Goal: Task Accomplishment & Management: Manage account settings

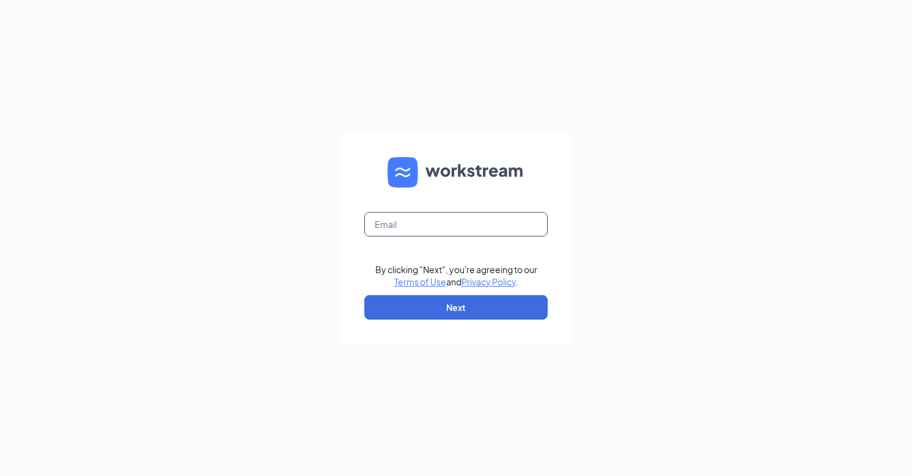
click at [442, 221] on input "text" at bounding box center [455, 224] width 183 height 24
type input "6002@internal-email.com"
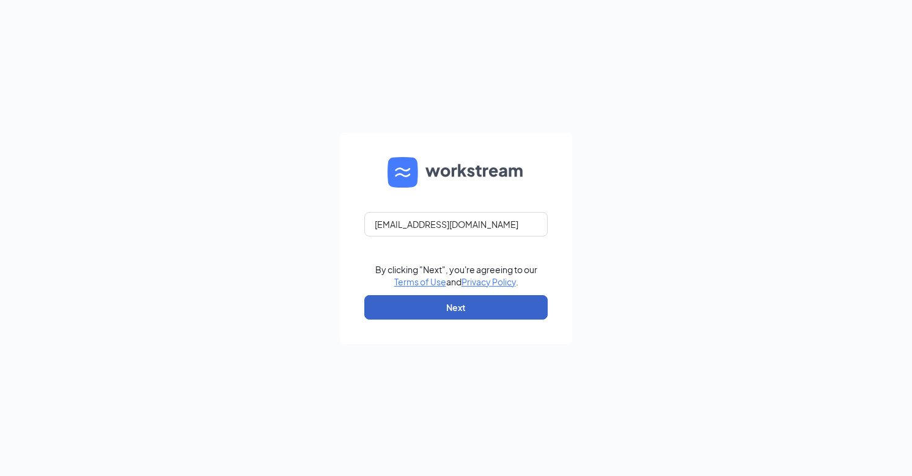
click at [476, 306] on button "Next" at bounding box center [455, 307] width 183 height 24
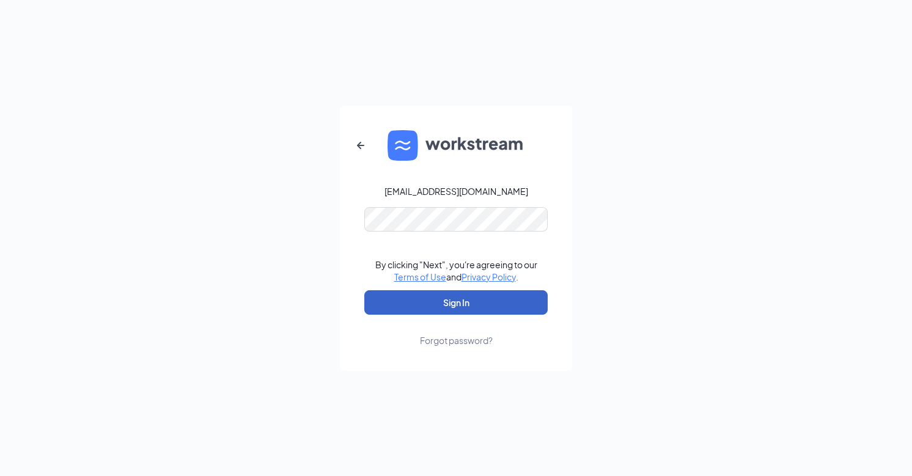
click at [471, 304] on button "Sign In" at bounding box center [455, 302] width 183 height 24
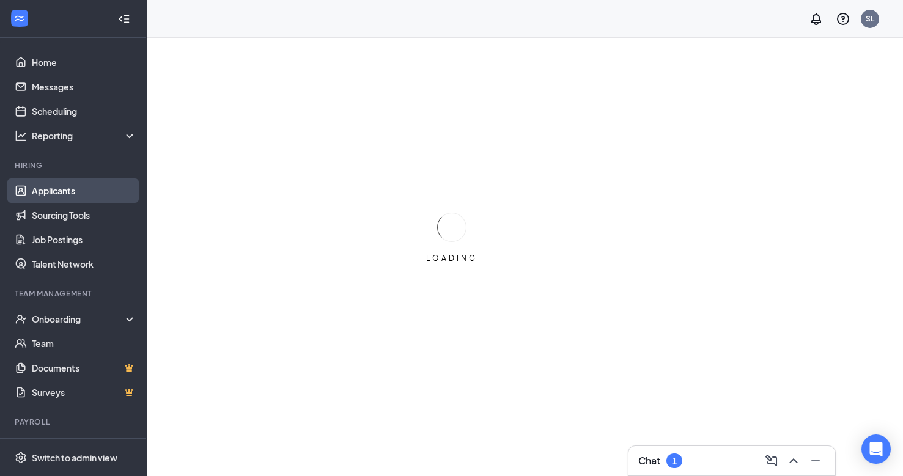
click at [41, 192] on link "Applicants" at bounding box center [84, 191] width 105 height 24
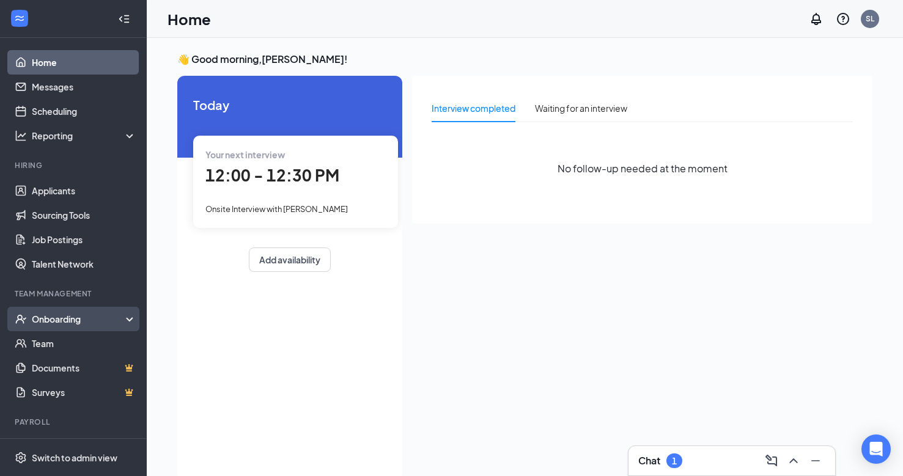
click at [53, 316] on div "Onboarding" at bounding box center [79, 319] width 94 height 12
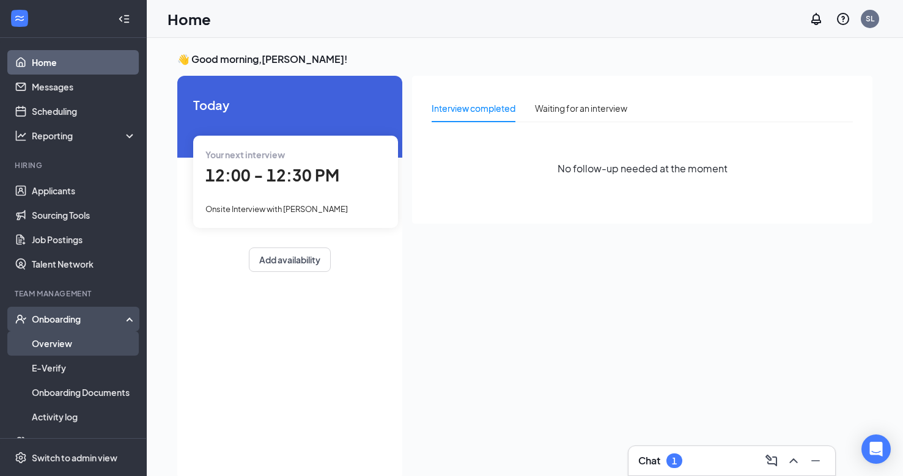
click at [62, 342] on link "Overview" at bounding box center [84, 343] width 105 height 24
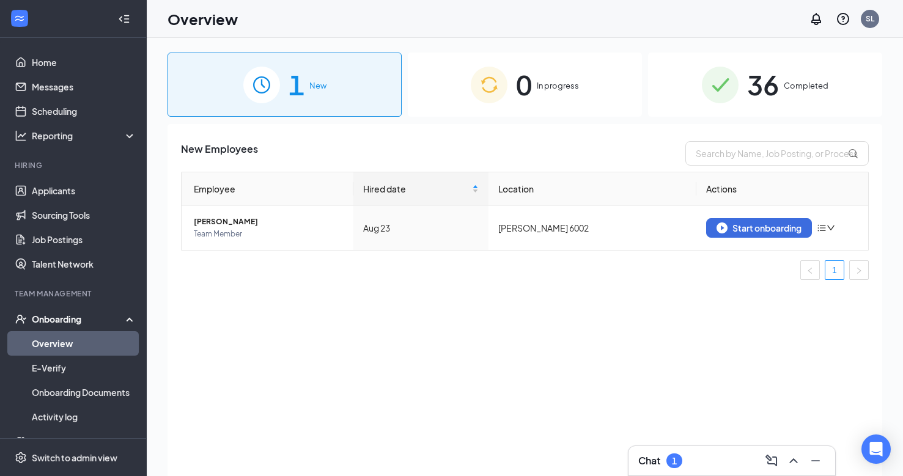
click at [776, 81] on span "36" at bounding box center [763, 85] width 32 height 42
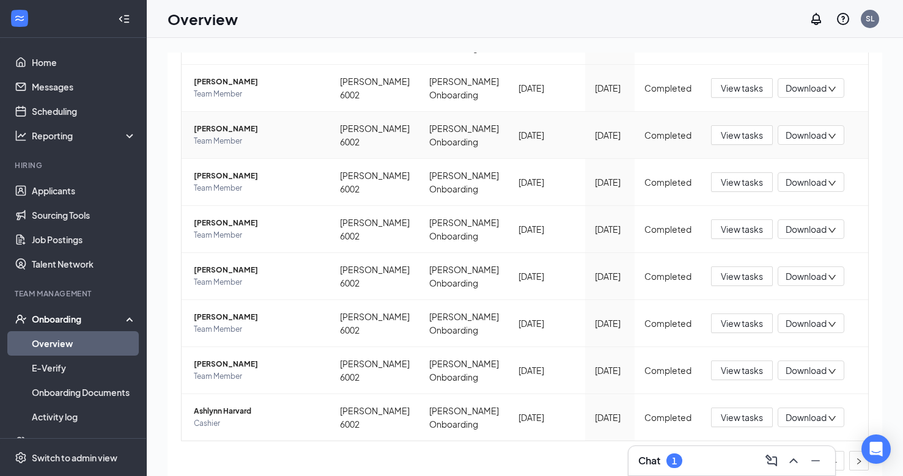
scroll to position [256, 0]
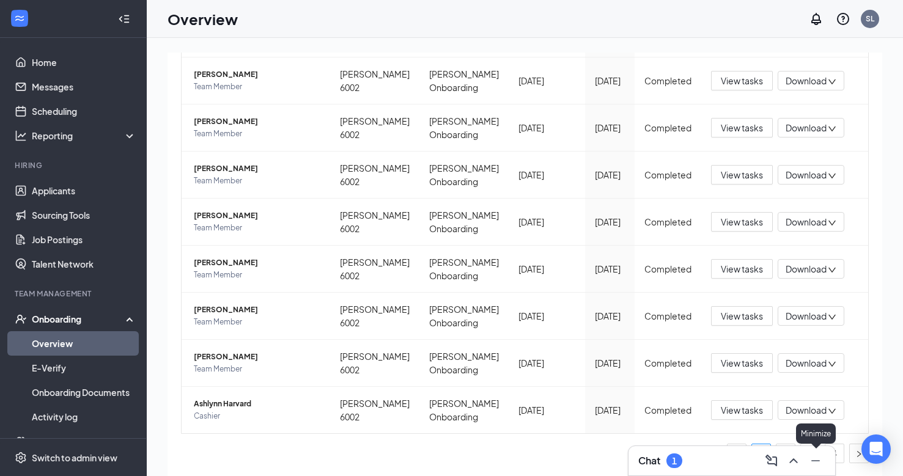
click at [816, 460] on icon "Minimize" at bounding box center [815, 461] width 15 height 15
click at [828, 453] on link "4" at bounding box center [834, 453] width 18 height 18
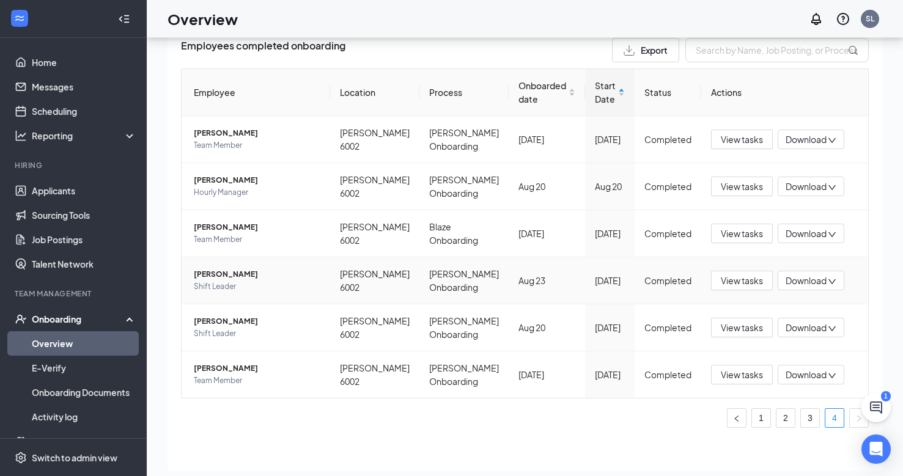
scroll to position [55, 0]
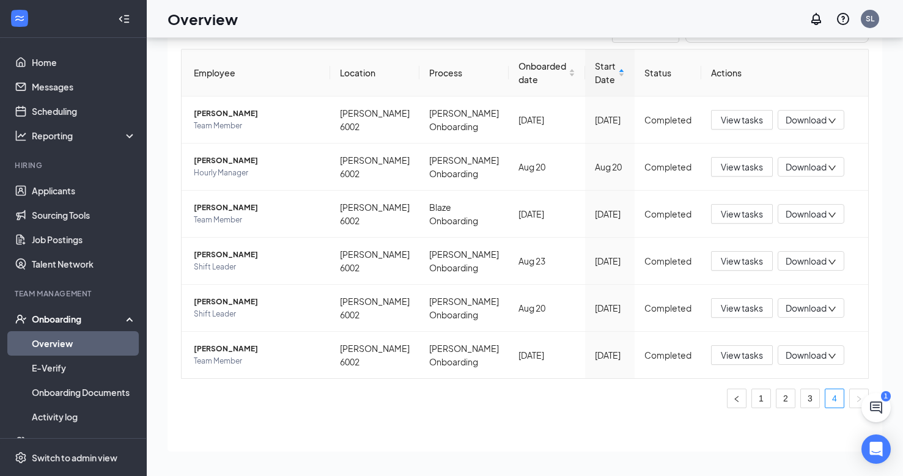
click at [42, 344] on link "Overview" at bounding box center [84, 343] width 105 height 24
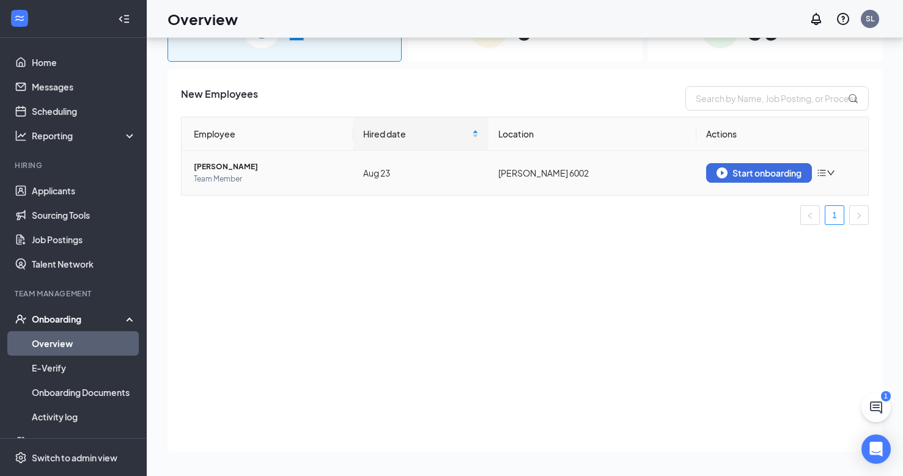
click at [832, 174] on icon "down" at bounding box center [830, 173] width 7 height 5
click at [728, 199] on div "Remove from onboarding" at bounding box center [763, 199] width 132 height 12
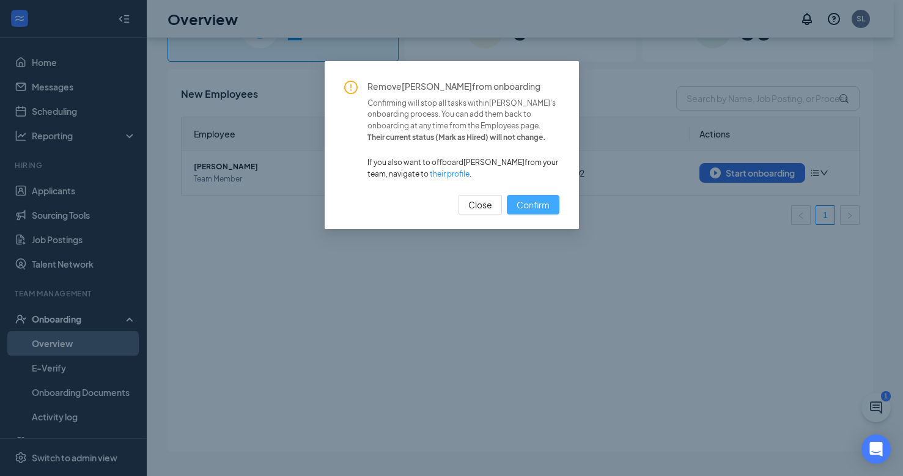
click at [526, 196] on button "Confirm" at bounding box center [533, 205] width 53 height 20
